Goal: Task Accomplishment & Management: Manage account settings

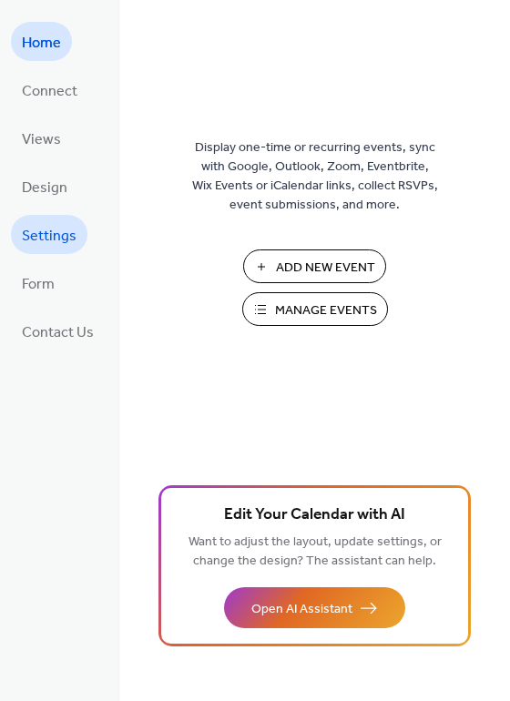
click at [56, 234] on span "Settings" at bounding box center [49, 236] width 55 height 28
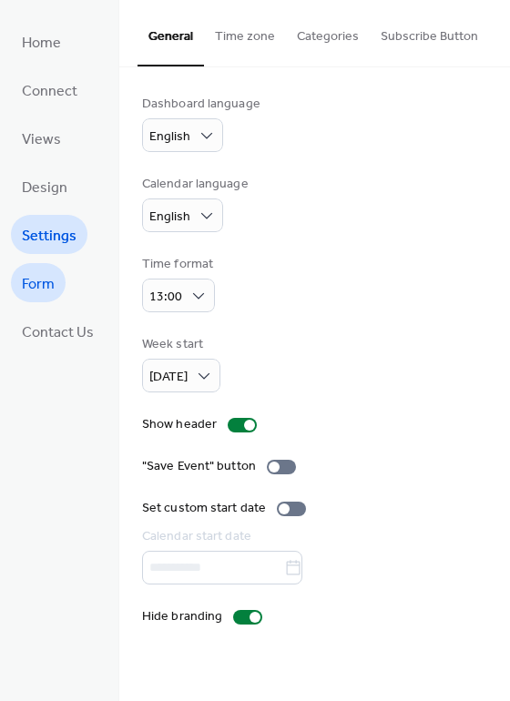
click at [56, 268] on link "Form" at bounding box center [38, 282] width 55 height 39
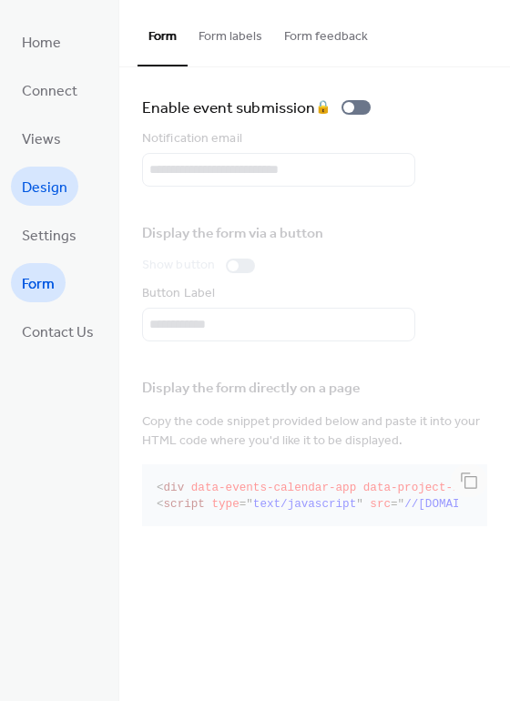
click at [51, 195] on span "Design" at bounding box center [45, 188] width 46 height 28
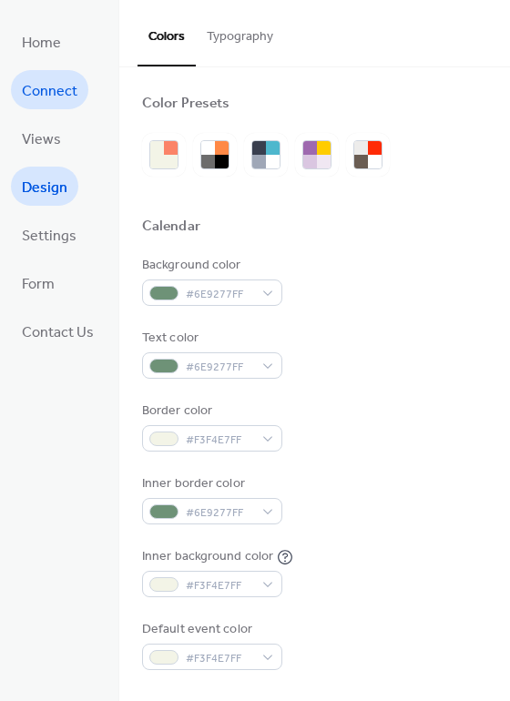
click at [51, 104] on link "Connect" at bounding box center [49, 89] width 77 height 39
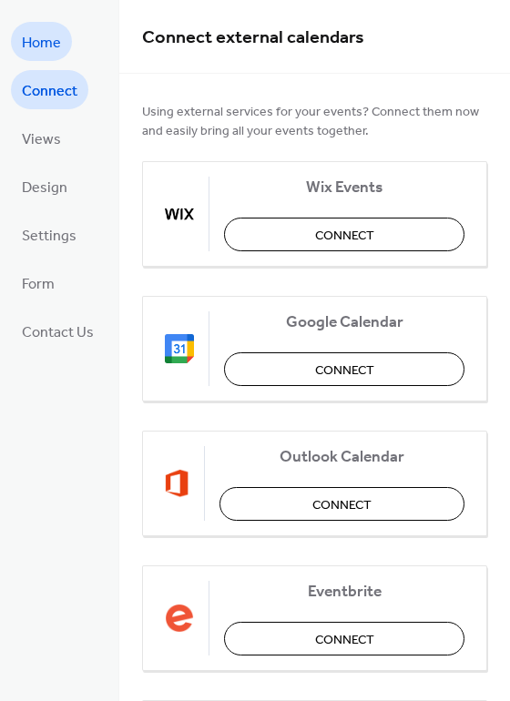
click at [40, 38] on span "Home" at bounding box center [41, 43] width 39 height 28
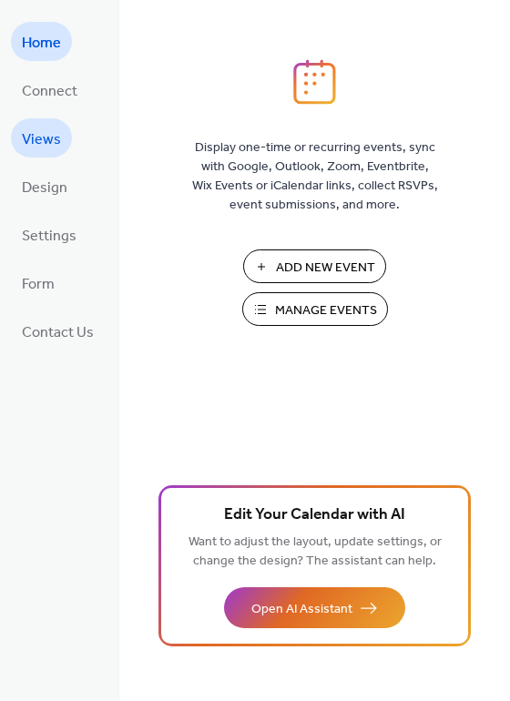
click at [33, 128] on span "Views" at bounding box center [41, 140] width 39 height 28
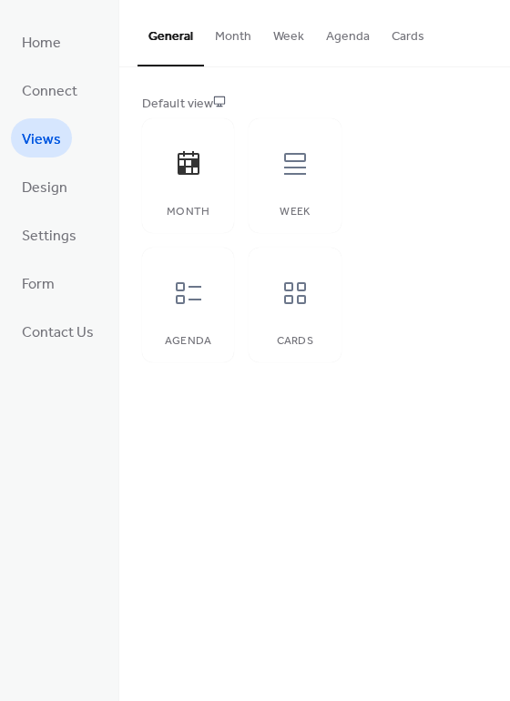
click at [40, 149] on span "Views" at bounding box center [41, 140] width 39 height 28
click at [45, 46] on span "Home" at bounding box center [41, 43] width 39 height 28
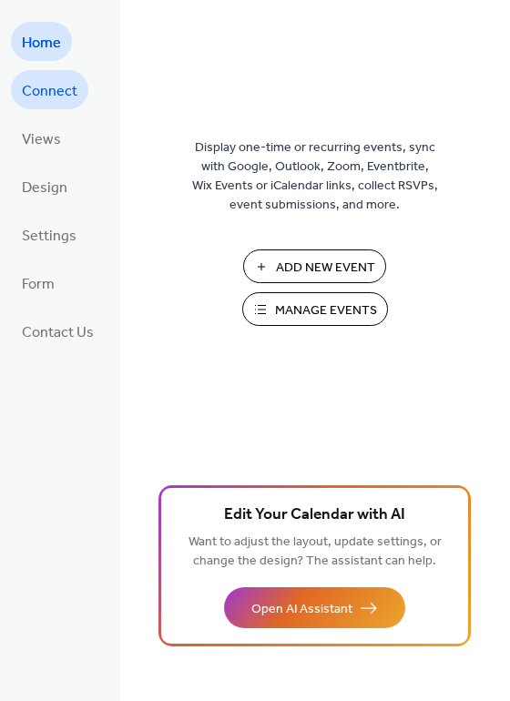
click at [56, 80] on span "Connect" at bounding box center [50, 91] width 56 height 28
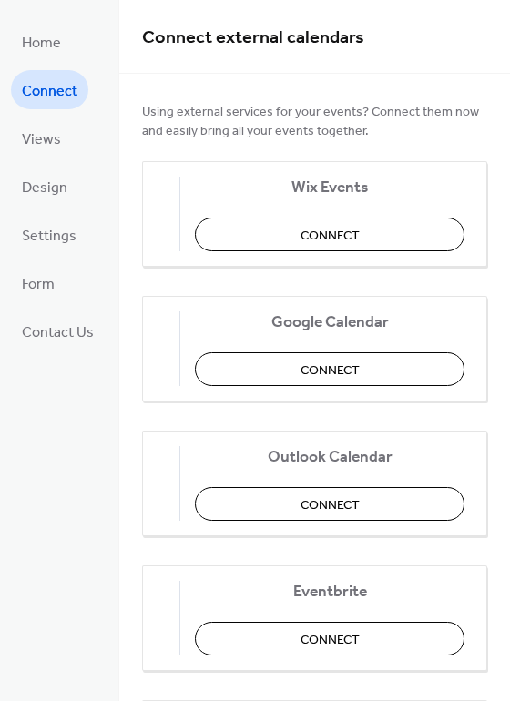
click at [73, 138] on ul "Home Connect Views Design Settings Form Contact Us" at bounding box center [58, 186] width 94 height 329
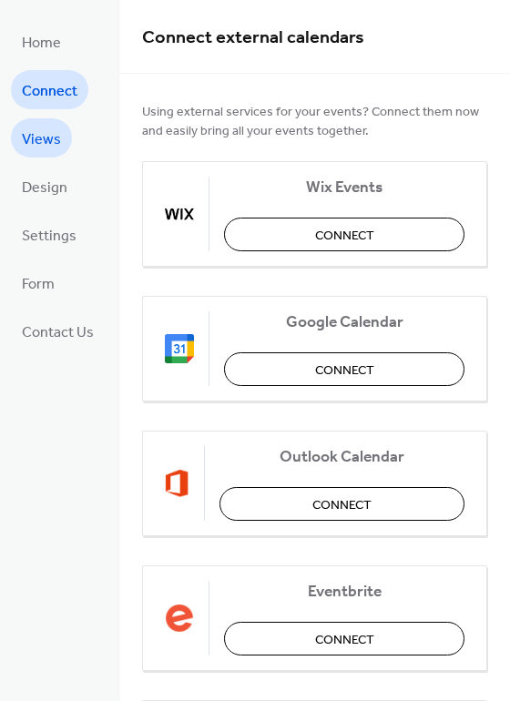
click at [22, 135] on span "Views" at bounding box center [41, 140] width 39 height 28
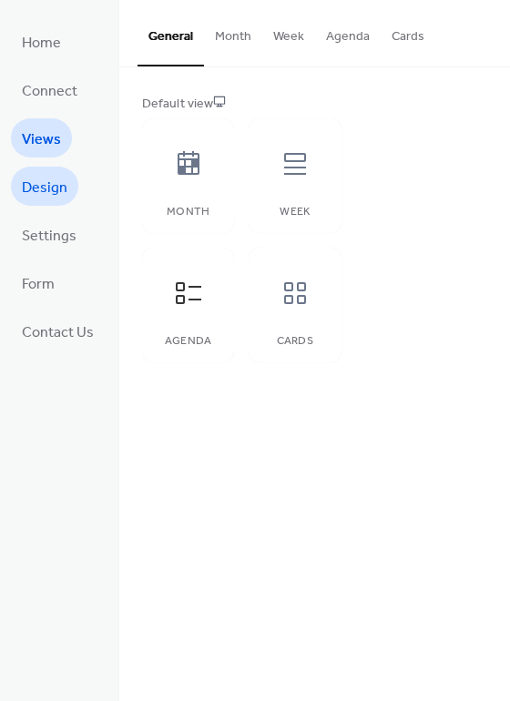
click at [54, 180] on span "Design" at bounding box center [45, 188] width 46 height 28
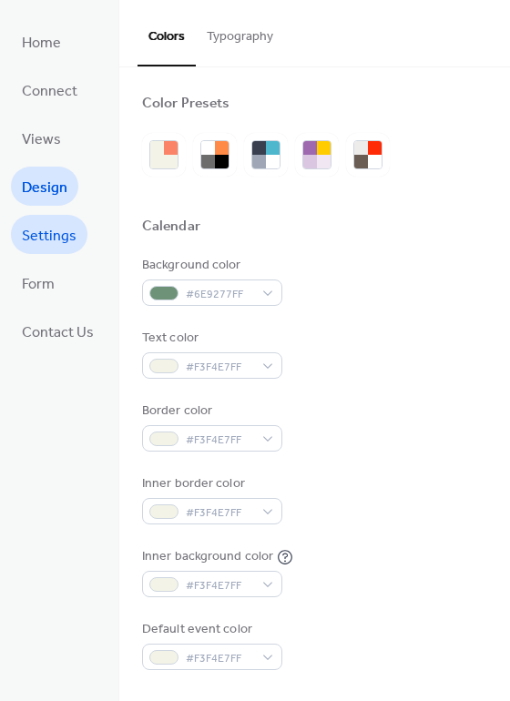
click at [62, 231] on span "Settings" at bounding box center [49, 236] width 55 height 28
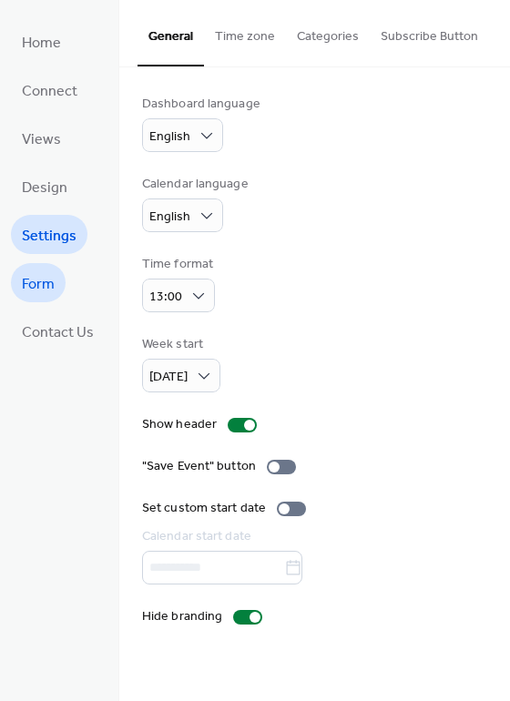
click at [58, 279] on link "Form" at bounding box center [38, 282] width 55 height 39
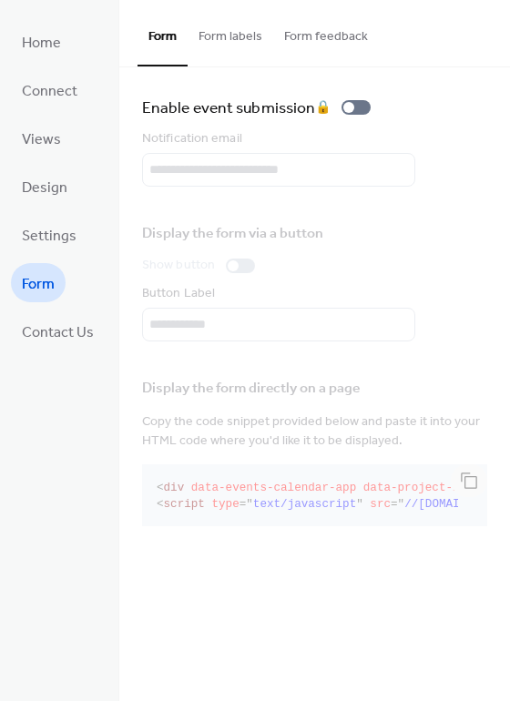
click at [58, 279] on link "Form" at bounding box center [38, 282] width 55 height 39
click at [54, 319] on span "Contact Us" at bounding box center [58, 333] width 72 height 28
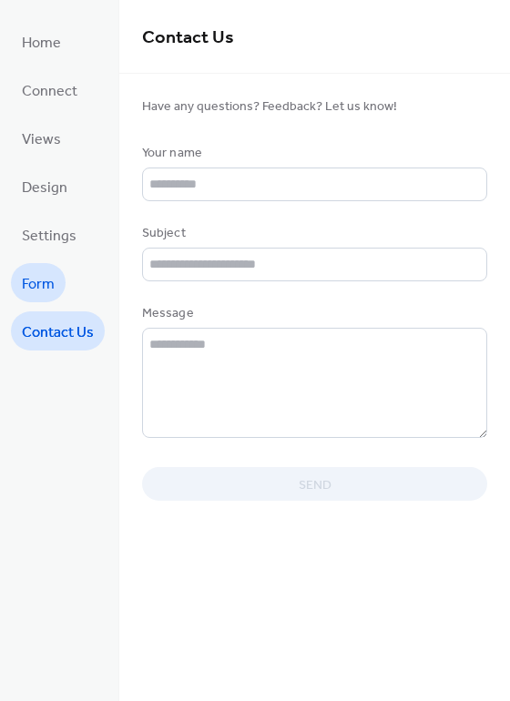
click at [39, 271] on span "Form" at bounding box center [38, 285] width 33 height 28
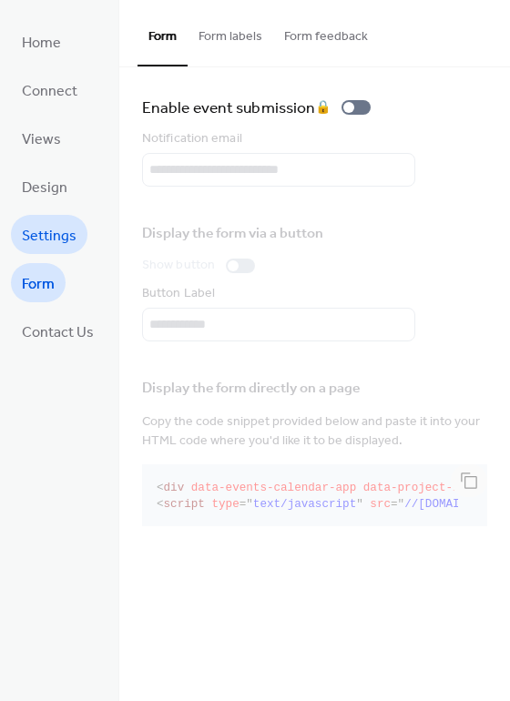
click at [44, 240] on span "Settings" at bounding box center [49, 236] width 55 height 28
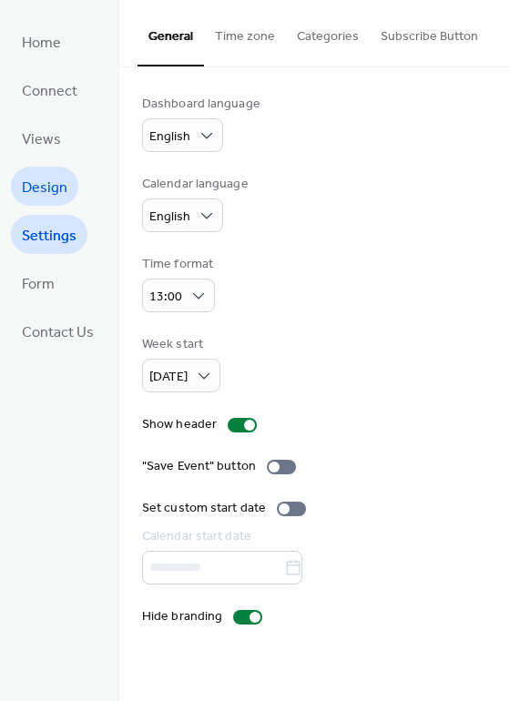
click at [36, 189] on span "Design" at bounding box center [45, 188] width 46 height 28
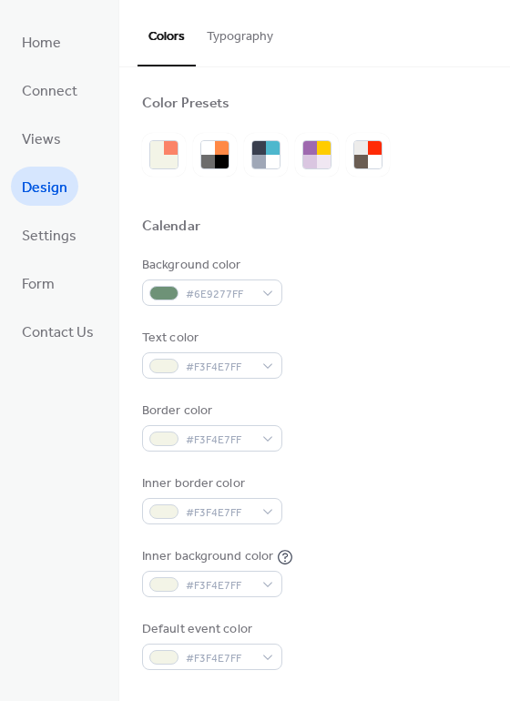
click at [30, 157] on ul "Home Connect Views Design Settings Form Contact Us" at bounding box center [58, 186] width 94 height 329
click at [36, 130] on span "Views" at bounding box center [41, 140] width 39 height 28
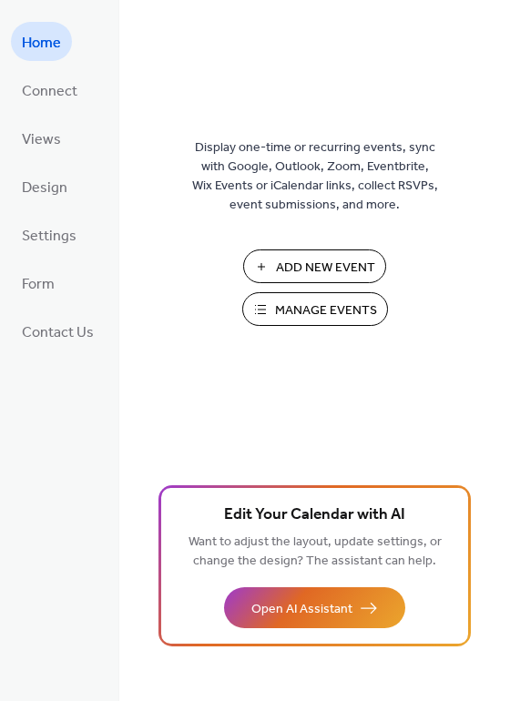
click at [294, 311] on span "Manage Events" at bounding box center [326, 310] width 102 height 19
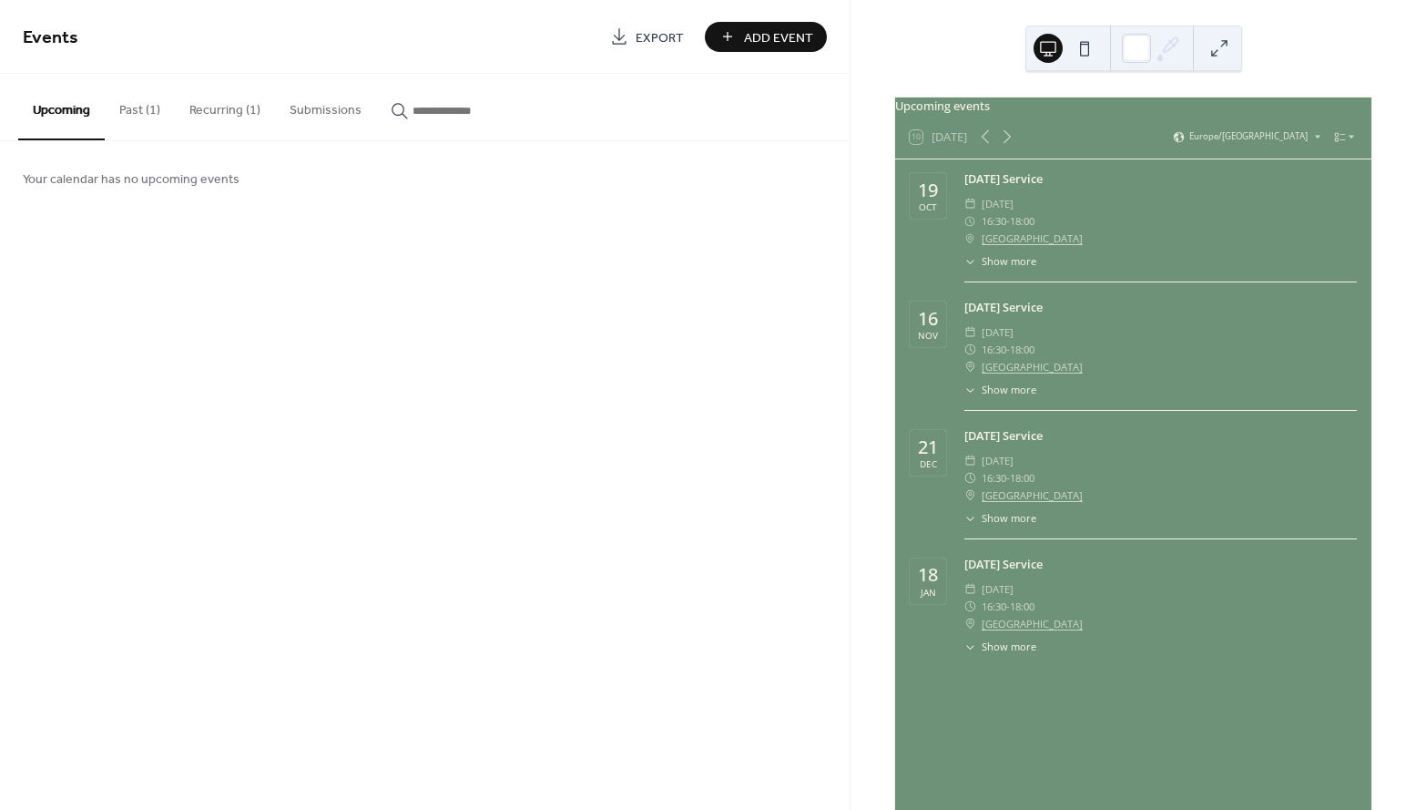
click at [216, 117] on button "Recurring (1)" at bounding box center [225, 106] width 100 height 65
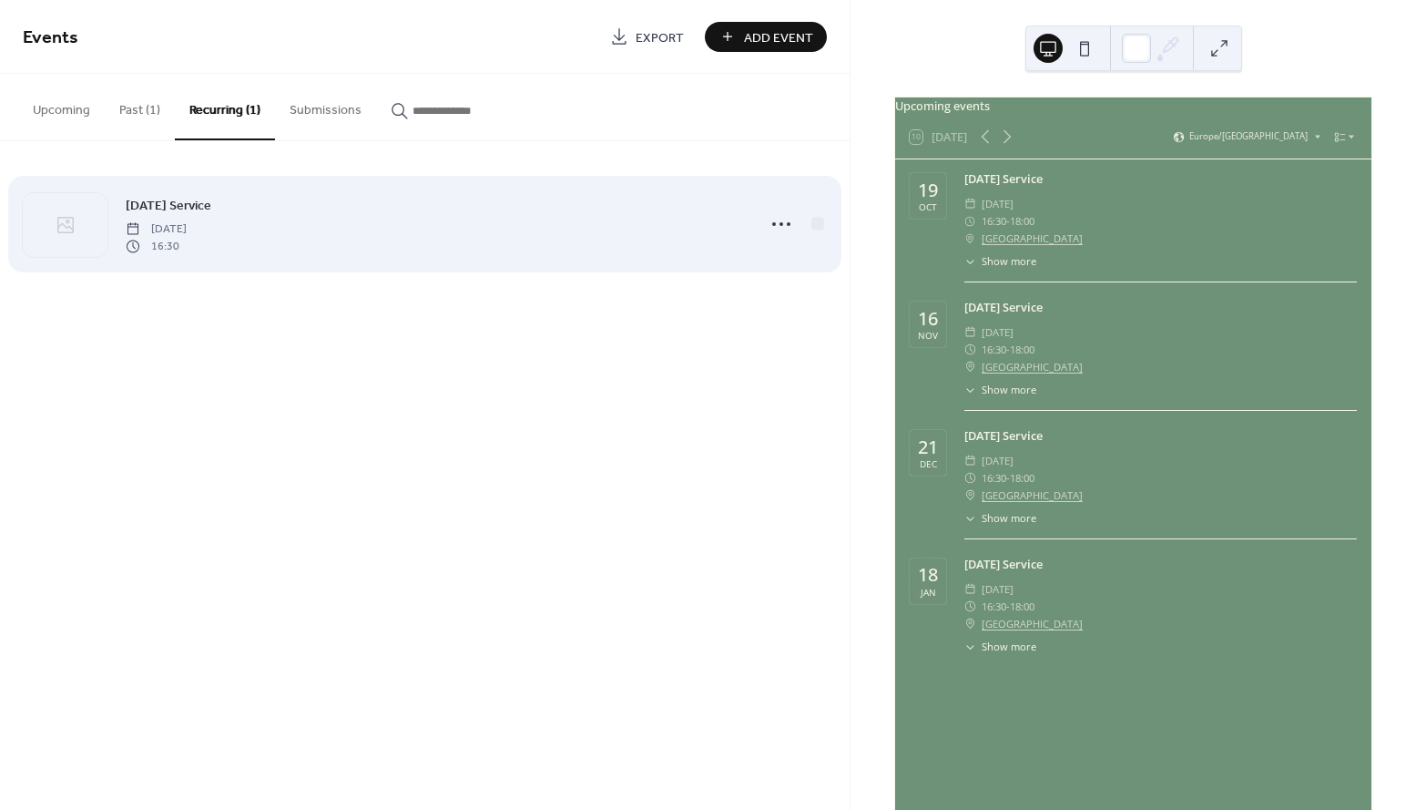
click at [168, 210] on span "Sunday Service" at bounding box center [169, 206] width 86 height 19
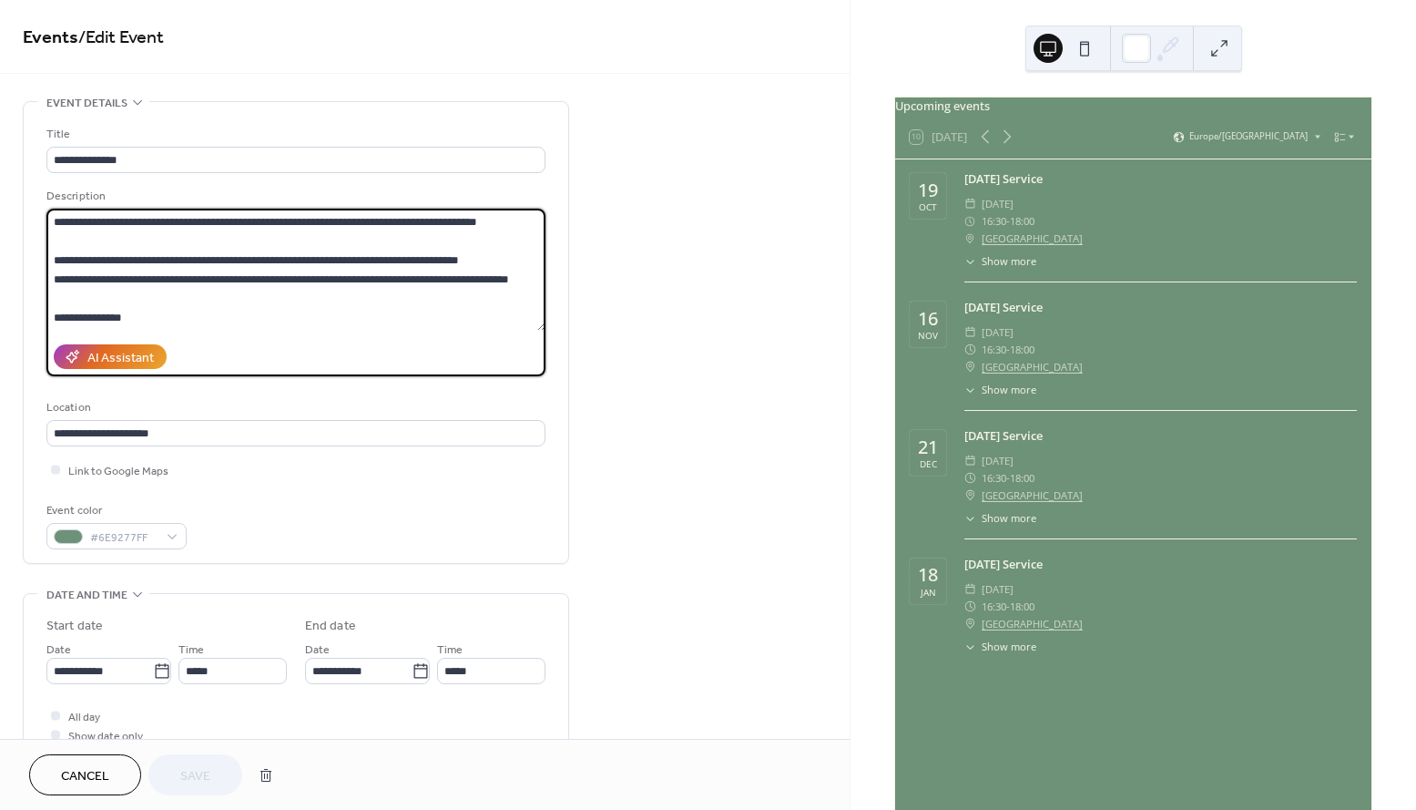
click at [186, 297] on textarea "**********" at bounding box center [295, 270] width 499 height 122
